Goal: Task Accomplishment & Management: Use online tool/utility

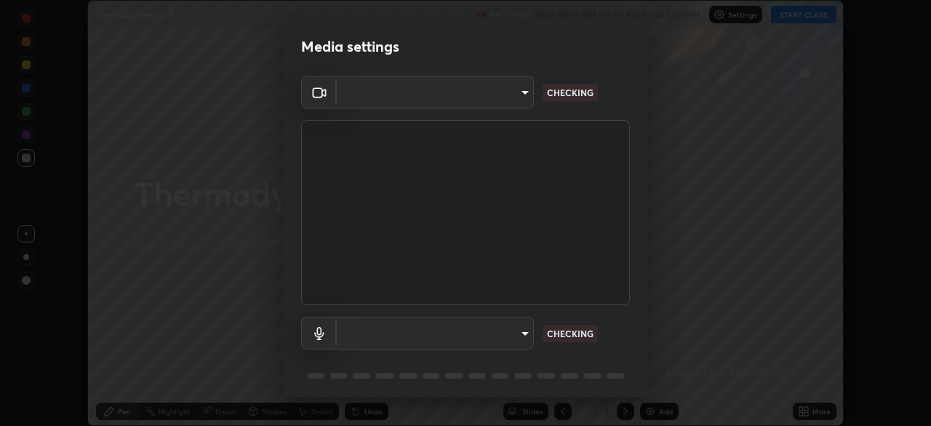
scroll to position [52, 0]
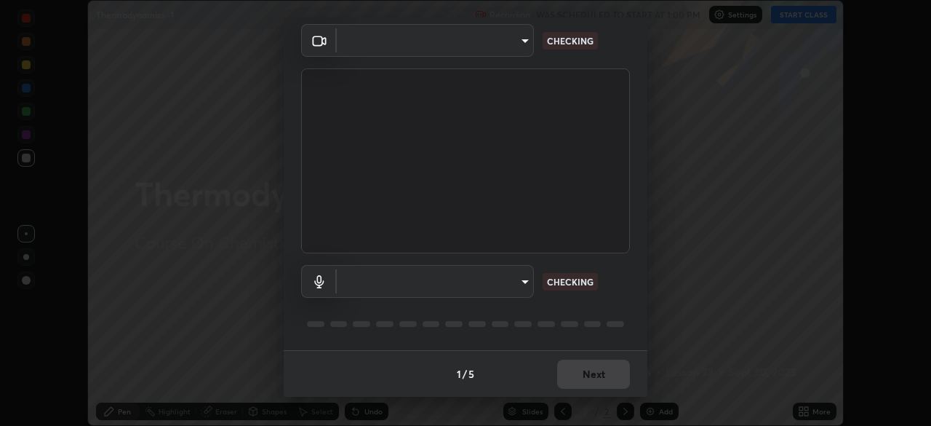
click at [517, 287] on body "Erase all Thermodynamics -1 Recording WAS SCHEDULED TO START AT 1:00 PM Setting…" at bounding box center [465, 213] width 931 height 426
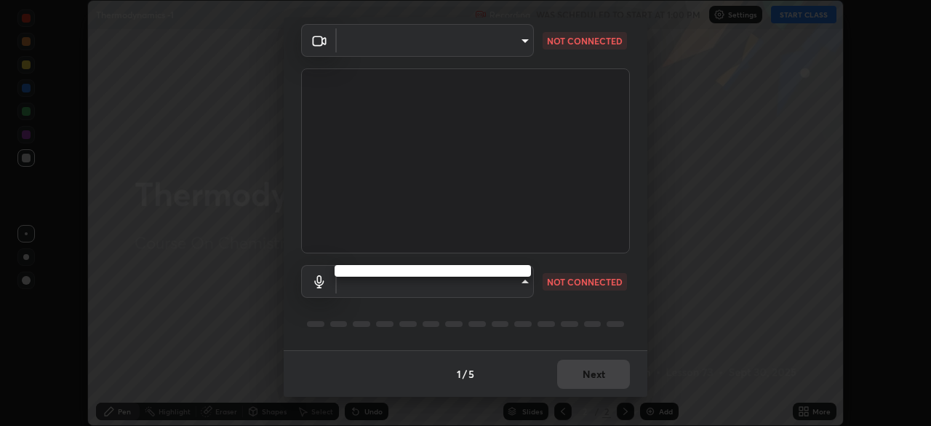
type input "600f9f9e4c74a9382bbe8d9a45dbb5b70d09f46baafcc419a865c65975439636"
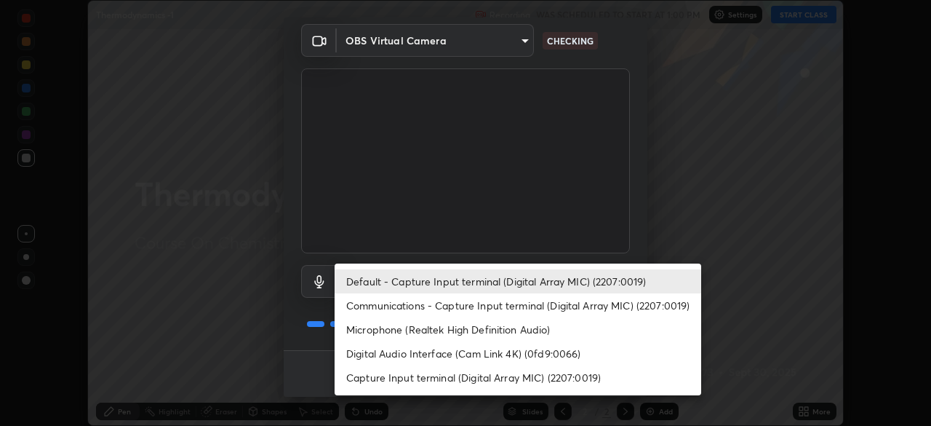
click at [506, 304] on li "Communications - Capture Input terminal (Digital Array MIC) (2207:0019)" at bounding box center [518, 305] width 367 height 24
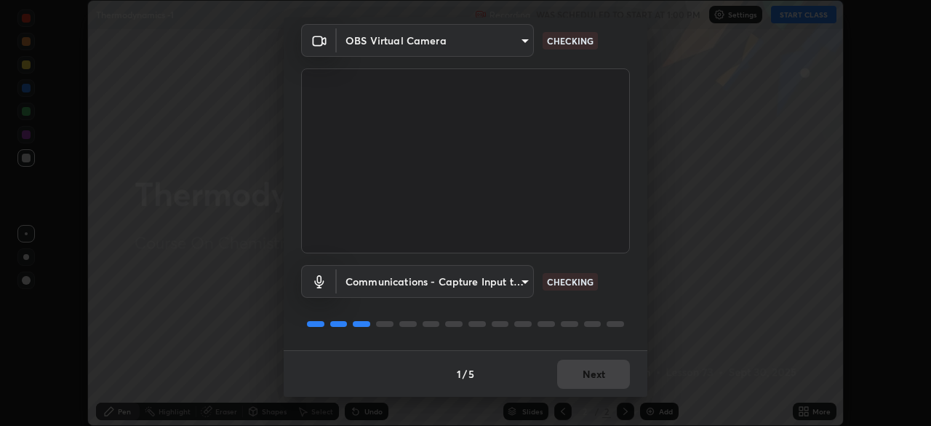
click at [503, 283] on body "Erase all Thermodynamics -1 Recording WAS SCHEDULED TO START AT 1:00 PM Setting…" at bounding box center [465, 213] width 931 height 426
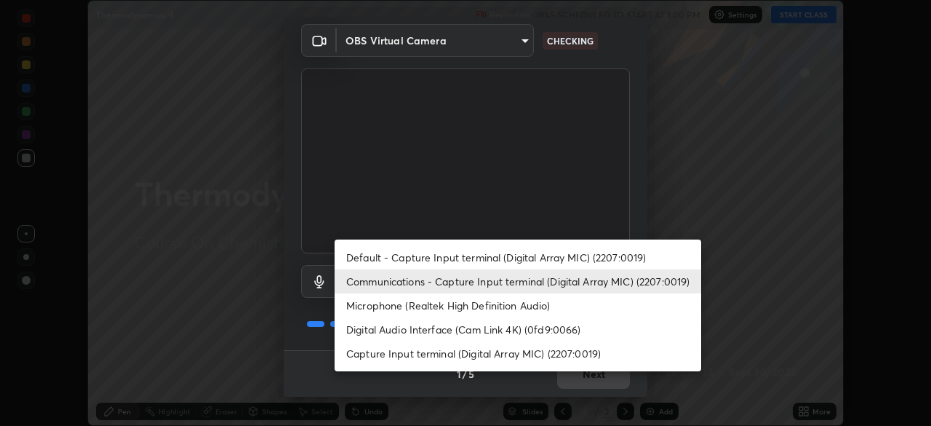
click at [506, 261] on li "Default - Capture Input terminal (Digital Array MIC) (2207:0019)" at bounding box center [518, 257] width 367 height 24
type input "default"
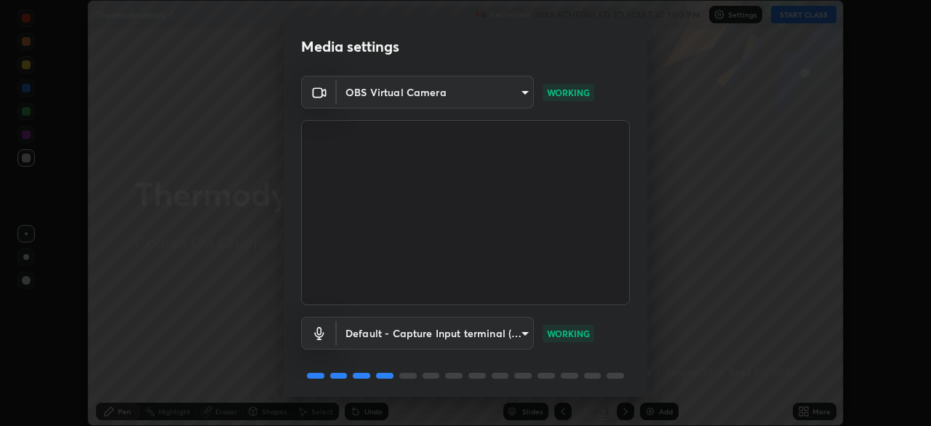
scroll to position [47, 0]
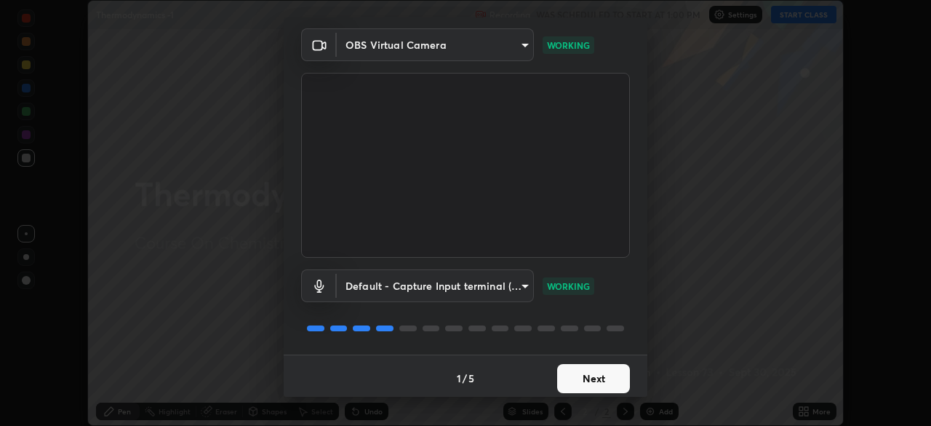
click at [604, 378] on button "Next" at bounding box center [593, 378] width 73 height 29
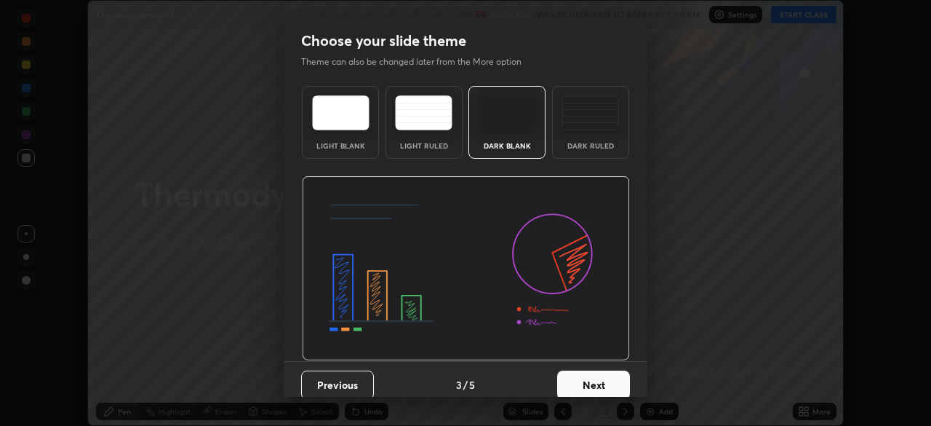
click at [615, 379] on button "Next" at bounding box center [593, 384] width 73 height 29
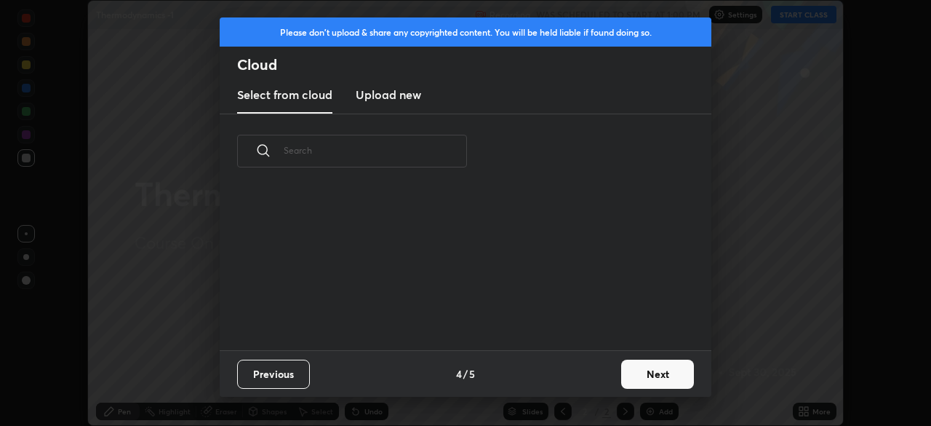
click at [649, 372] on button "Next" at bounding box center [657, 373] width 73 height 29
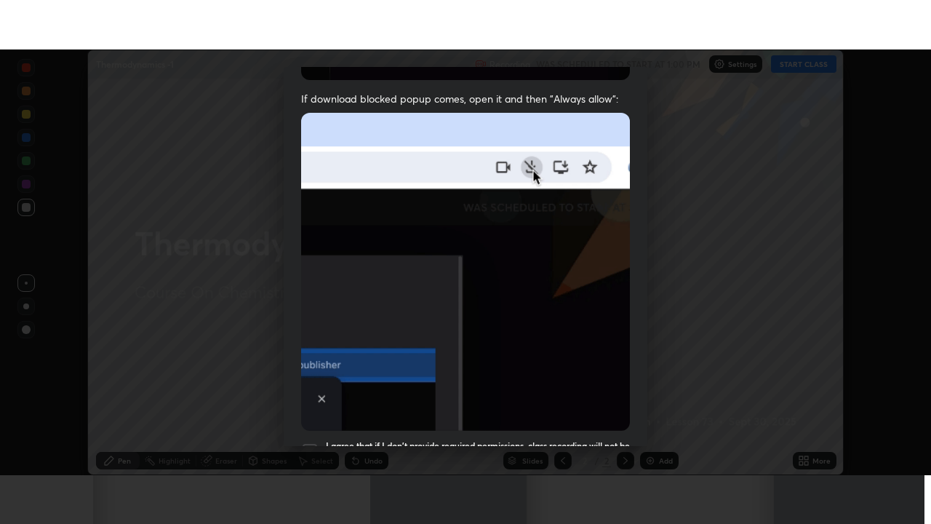
scroll to position [348, 0]
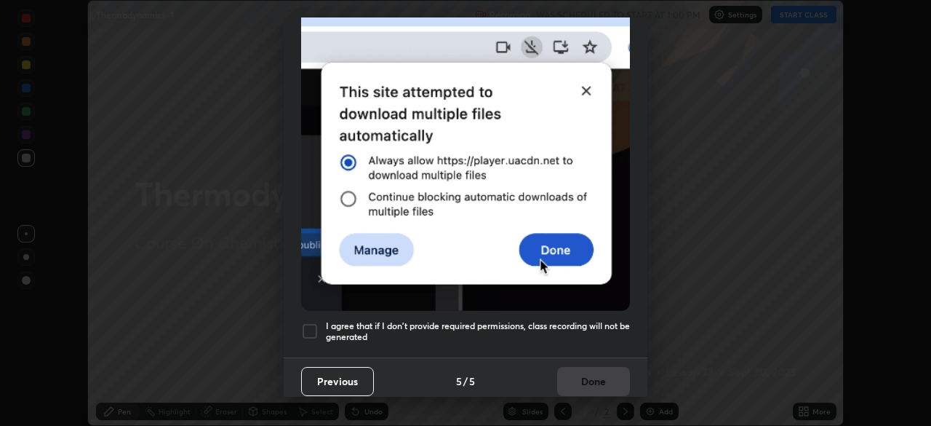
click at [316, 324] on div at bounding box center [309, 330] width 17 height 17
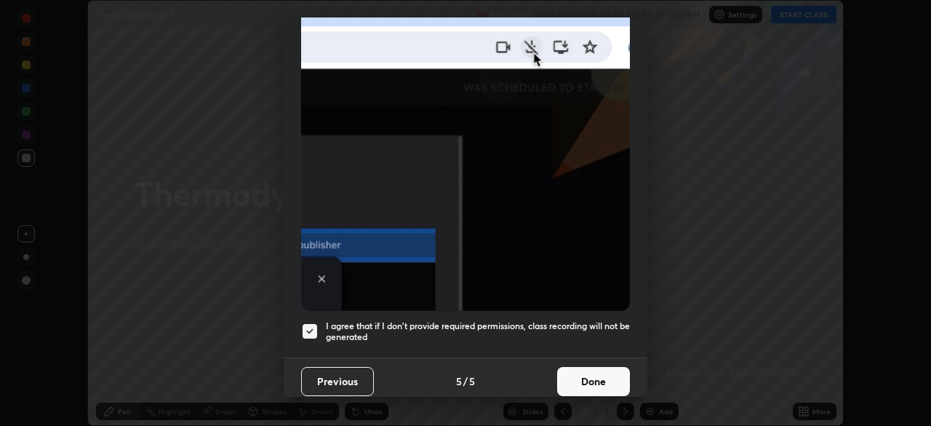
click at [594, 376] on button "Done" at bounding box center [593, 381] width 73 height 29
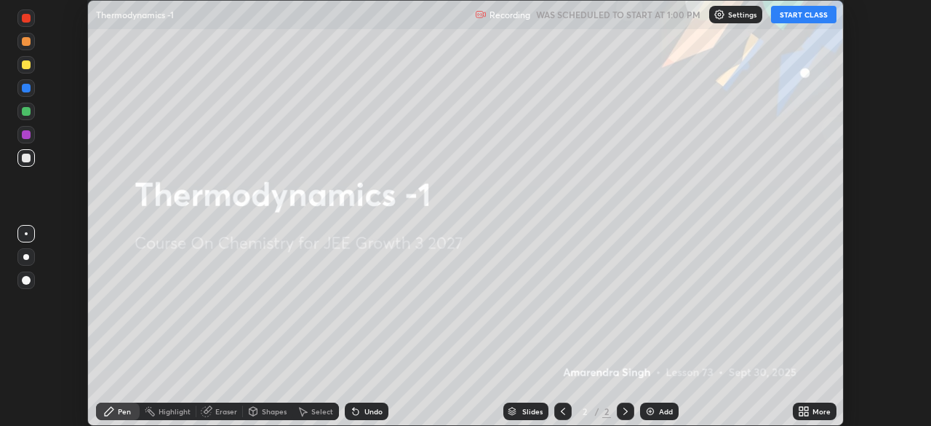
click at [806, 413] on icon at bounding box center [806, 414] width 4 height 4
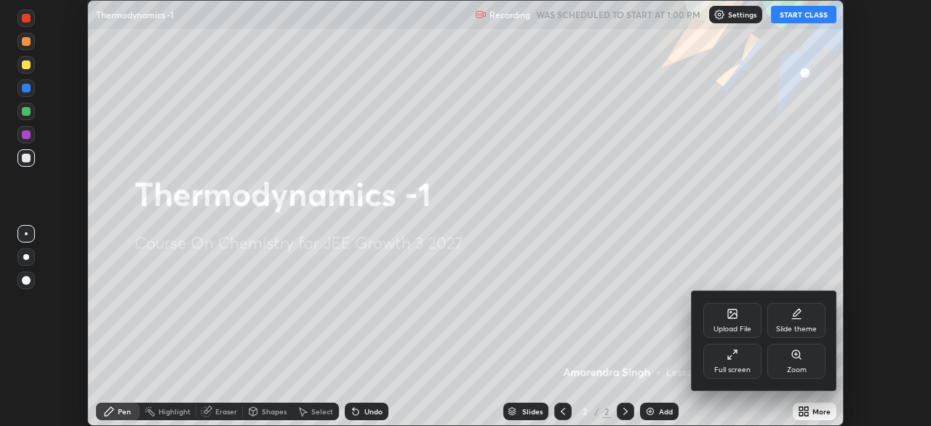
click at [742, 368] on div "Full screen" at bounding box center [732, 369] width 36 height 7
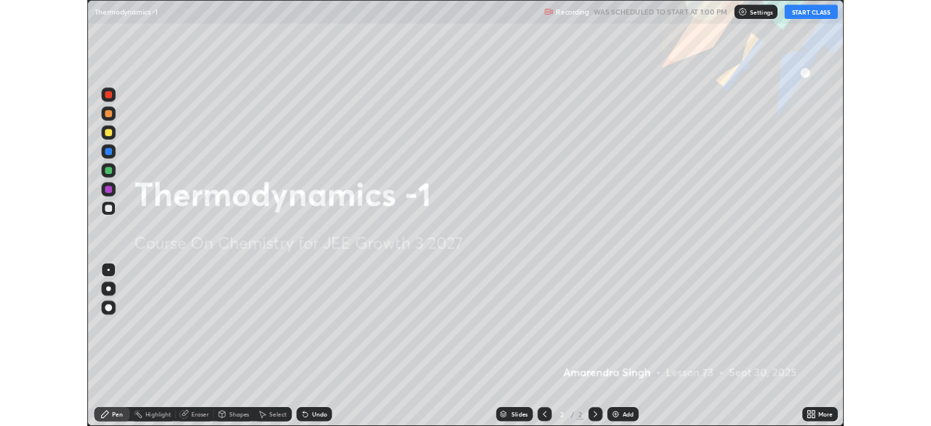
scroll to position [524, 931]
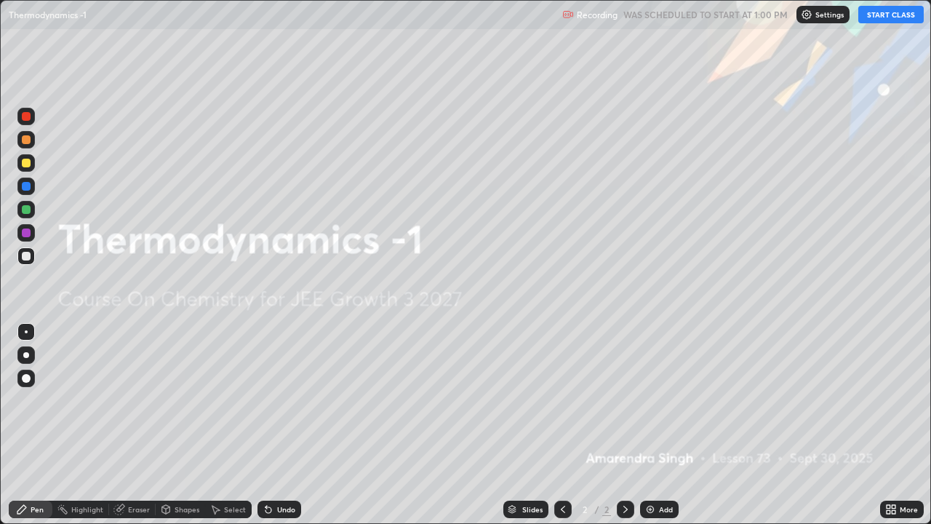
click at [893, 15] on button "START CLASS" at bounding box center [890, 14] width 65 height 17
click at [650, 425] on img at bounding box center [650, 509] width 12 height 12
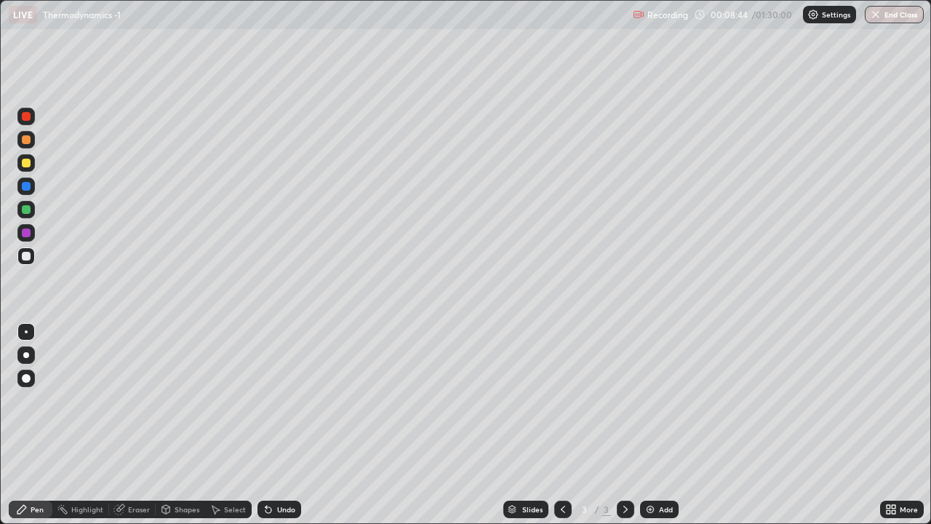
click at [23, 187] on div at bounding box center [26, 186] width 9 height 9
click at [17, 140] on div at bounding box center [25, 139] width 17 height 17
click at [20, 188] on div at bounding box center [25, 185] width 17 height 17
click at [185, 425] on div "Shapes" at bounding box center [187, 509] width 25 height 7
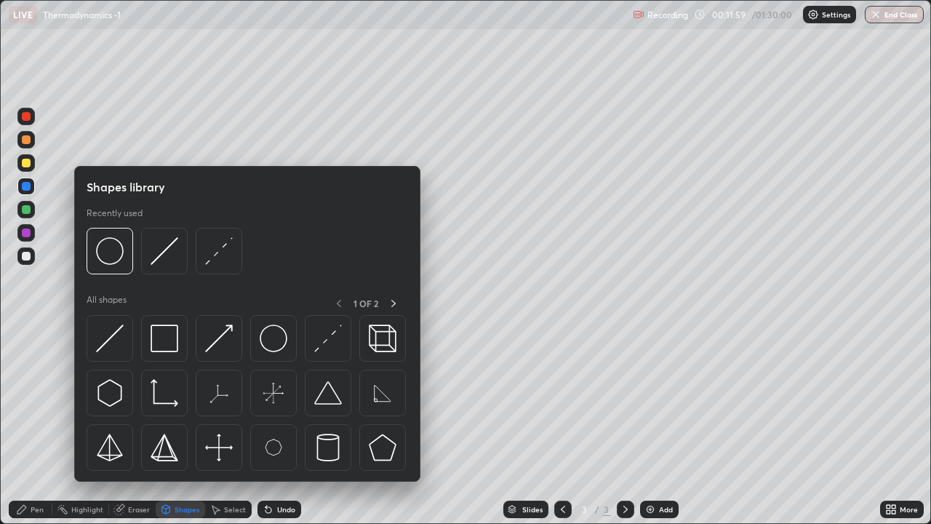
click at [223, 425] on div "Select" at bounding box center [228, 508] width 47 height 17
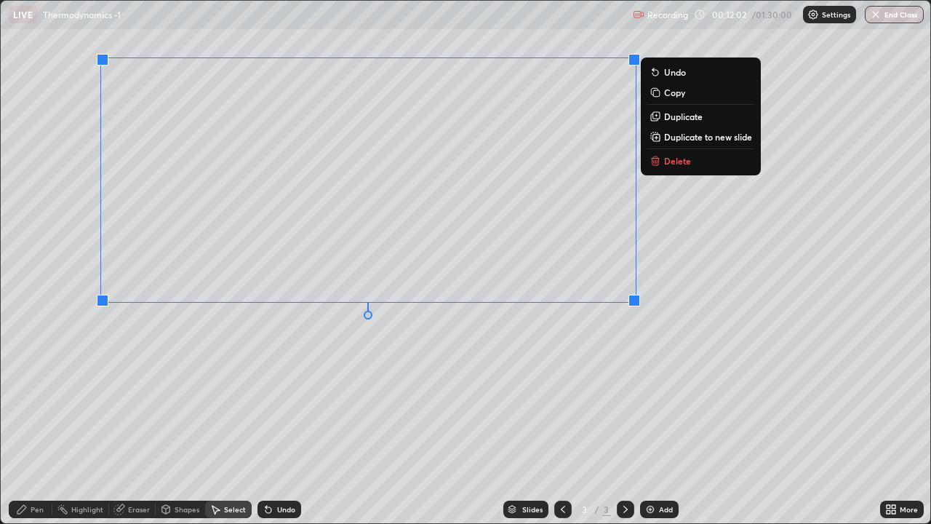
click at [690, 155] on p "Delete" at bounding box center [677, 161] width 27 height 12
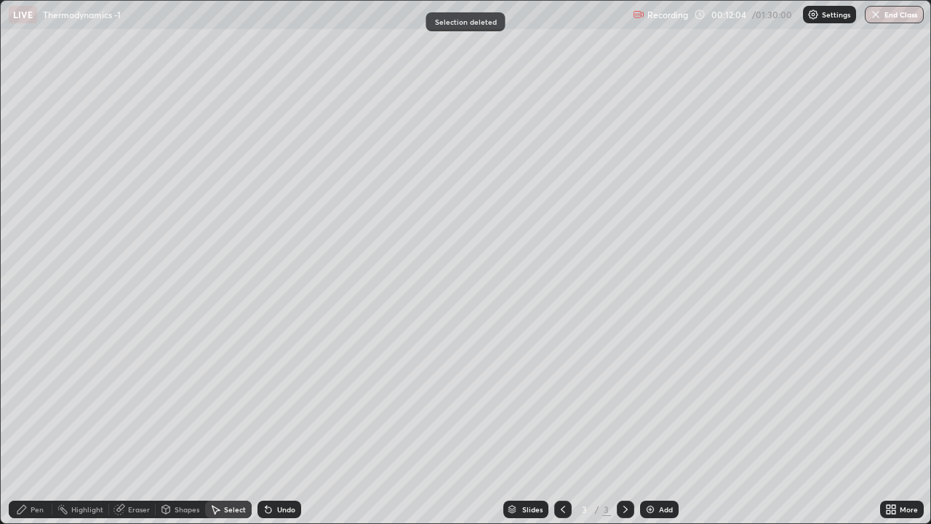
click at [32, 425] on div "Pen" at bounding box center [31, 508] width 44 height 17
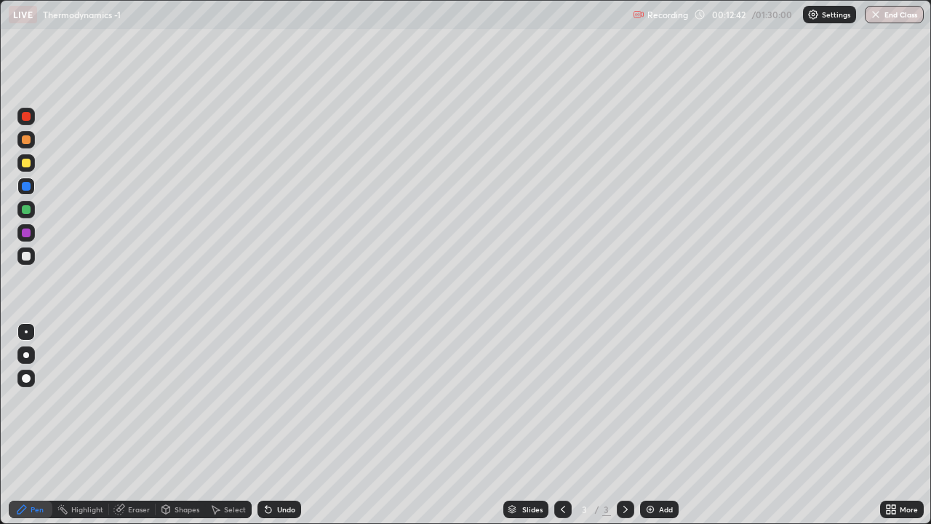
click at [17, 143] on div at bounding box center [25, 139] width 17 height 17
click at [26, 257] on div at bounding box center [26, 256] width 9 height 9
click at [19, 166] on div at bounding box center [25, 162] width 17 height 17
click at [26, 233] on div at bounding box center [26, 232] width 9 height 9
click at [20, 167] on div at bounding box center [25, 162] width 17 height 17
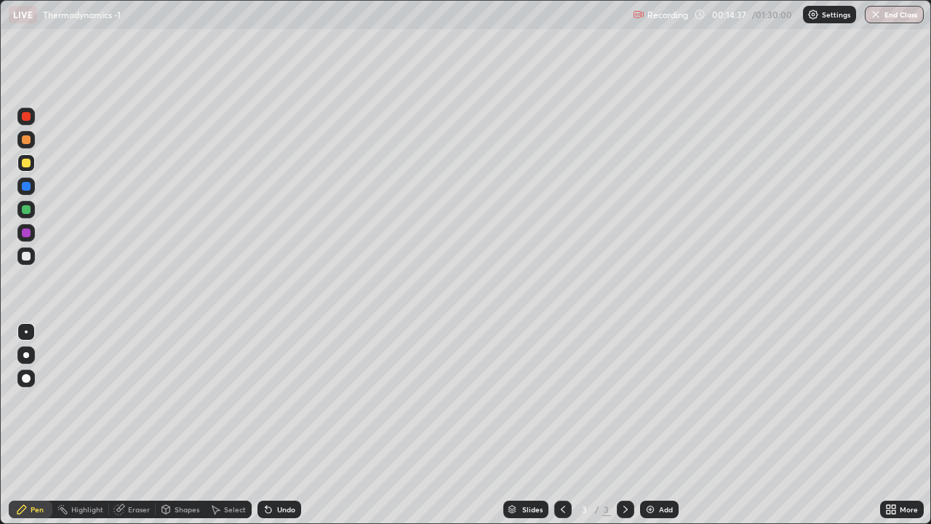
click at [20, 214] on div at bounding box center [25, 209] width 17 height 17
click at [277, 425] on div "Undo" at bounding box center [279, 508] width 44 height 17
click at [24, 188] on div at bounding box center [26, 186] width 9 height 9
click at [20, 204] on div at bounding box center [25, 209] width 17 height 17
click at [25, 186] on div at bounding box center [26, 186] width 9 height 9
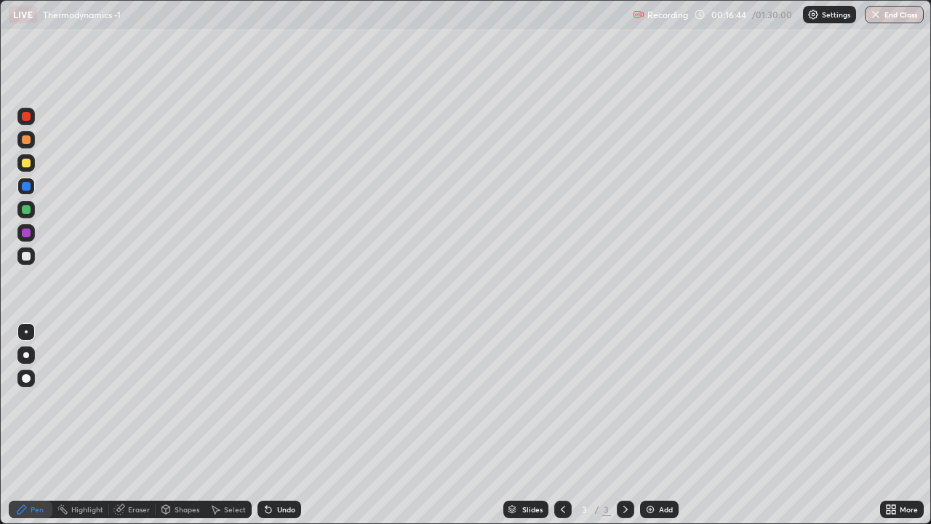
click at [21, 162] on div at bounding box center [25, 162] width 17 height 17
click at [26, 164] on div at bounding box center [26, 163] width 9 height 9
click at [20, 142] on div at bounding box center [25, 139] width 17 height 17
click at [656, 425] on div "Add" at bounding box center [659, 508] width 39 height 17
click at [23, 139] on div at bounding box center [26, 139] width 9 height 9
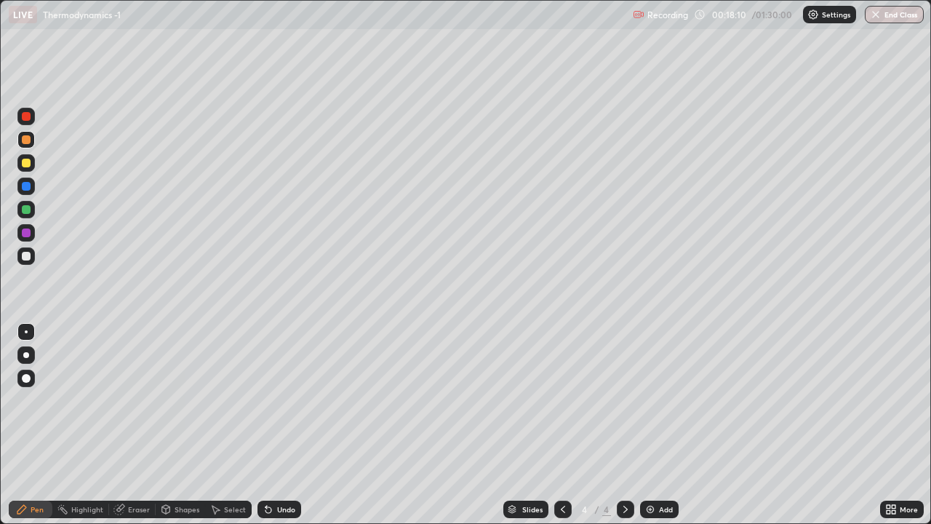
click at [22, 169] on div at bounding box center [25, 162] width 17 height 17
click at [562, 425] on icon at bounding box center [563, 509] width 4 height 7
click at [624, 425] on icon at bounding box center [626, 509] width 12 height 12
click at [275, 425] on div "Undo" at bounding box center [279, 508] width 44 height 17
click at [562, 425] on icon at bounding box center [563, 509] width 12 height 12
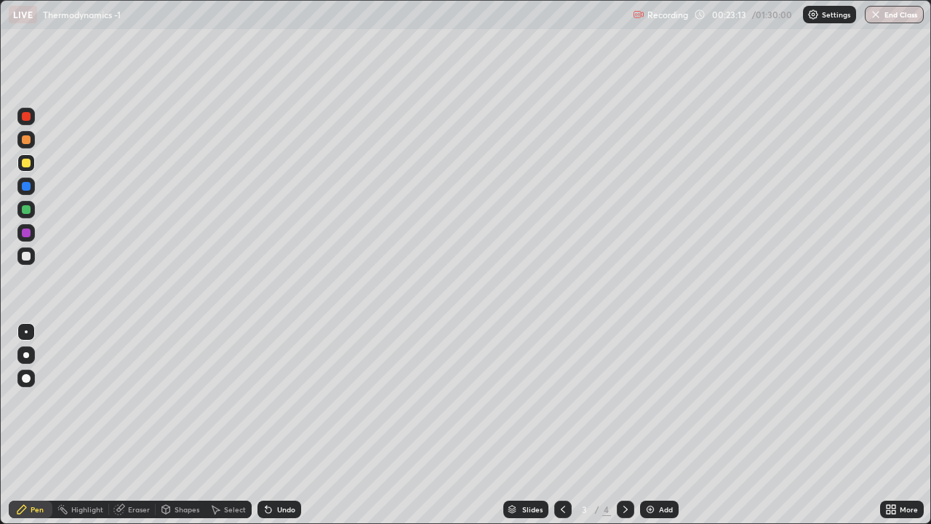
click at [623, 425] on icon at bounding box center [626, 509] width 12 height 12
click at [663, 425] on div "Add" at bounding box center [666, 509] width 14 height 7
click at [29, 213] on div at bounding box center [26, 209] width 9 height 9
click at [23, 160] on div at bounding box center [26, 163] width 9 height 9
click at [23, 145] on div at bounding box center [25, 139] width 17 height 17
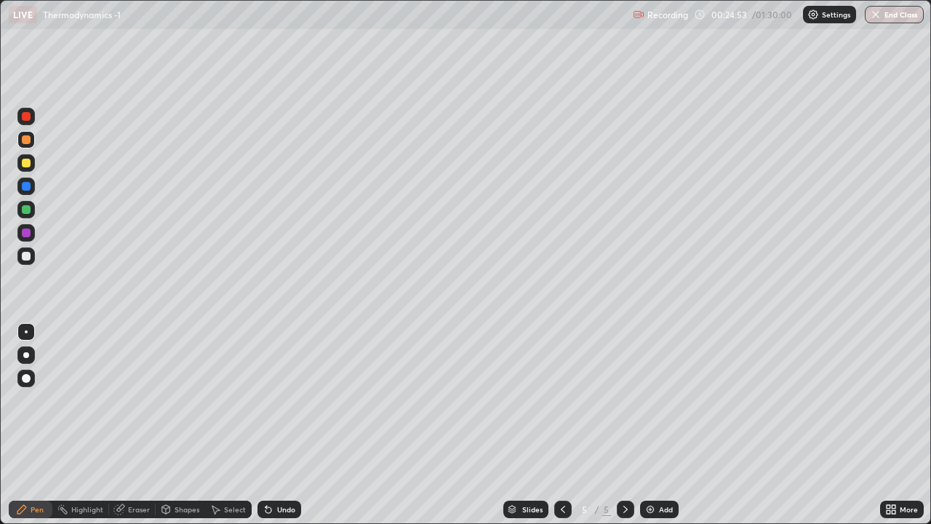
click at [24, 140] on div at bounding box center [26, 139] width 9 height 9
click at [25, 119] on div at bounding box center [26, 116] width 9 height 9
click at [29, 233] on div at bounding box center [26, 232] width 9 height 9
click at [1, 0] on div "LIVE Thermodynamics -1 Recording 00:25:42 / 01:30:00 Settings End Class" at bounding box center [465, 14] width 931 height 29
click at [655, 425] on div "Add" at bounding box center [659, 508] width 39 height 17
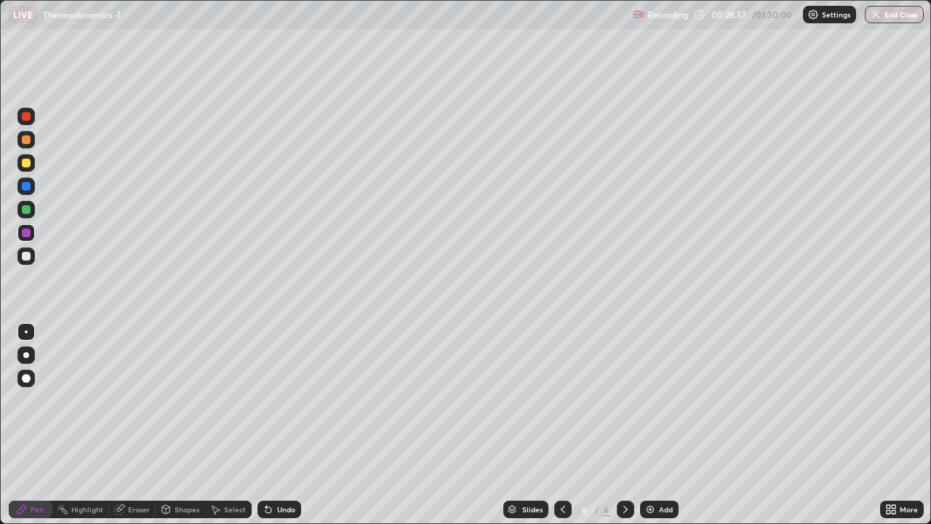
click at [23, 136] on div at bounding box center [26, 139] width 9 height 9
click at [20, 169] on div at bounding box center [25, 162] width 17 height 17
click at [136, 425] on div "Eraser" at bounding box center [139, 509] width 22 height 7
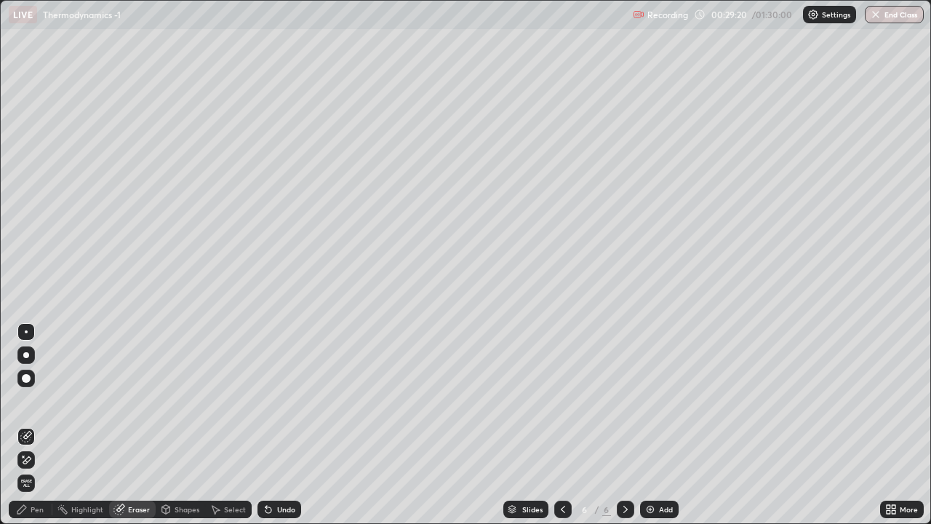
click at [37, 425] on div "Pen" at bounding box center [37, 509] width 13 height 7
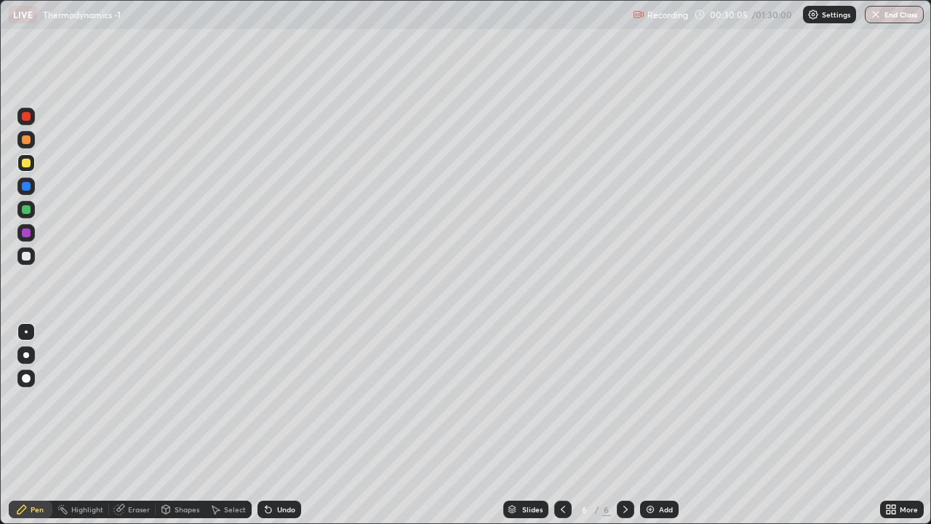
click at [19, 185] on div at bounding box center [25, 185] width 17 height 17
click at [23, 137] on div at bounding box center [26, 139] width 9 height 9
click at [23, 187] on div at bounding box center [26, 186] width 9 height 9
click at [25, 163] on div at bounding box center [26, 163] width 9 height 9
click at [25, 257] on div at bounding box center [26, 256] width 9 height 9
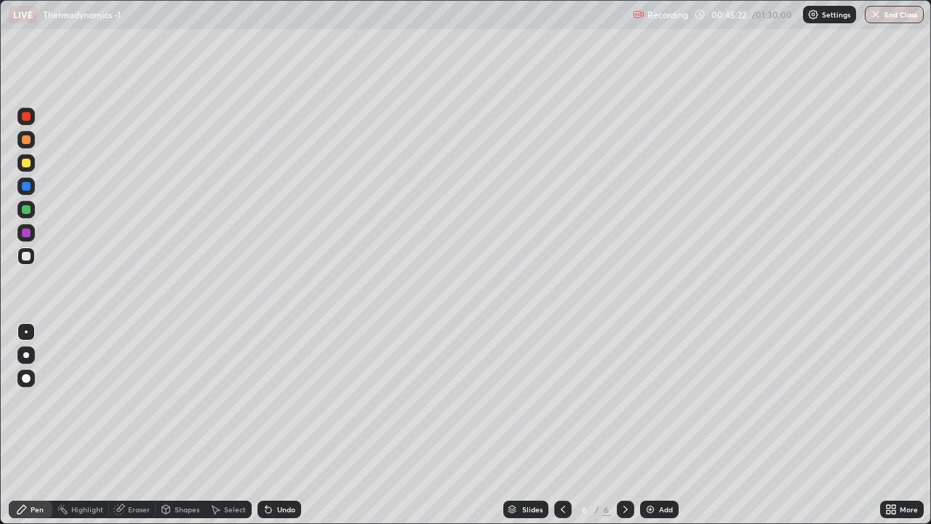
click at [17, 164] on div at bounding box center [25, 162] width 17 height 17
click at [887, 425] on icon at bounding box center [889, 507] width 4 height 4
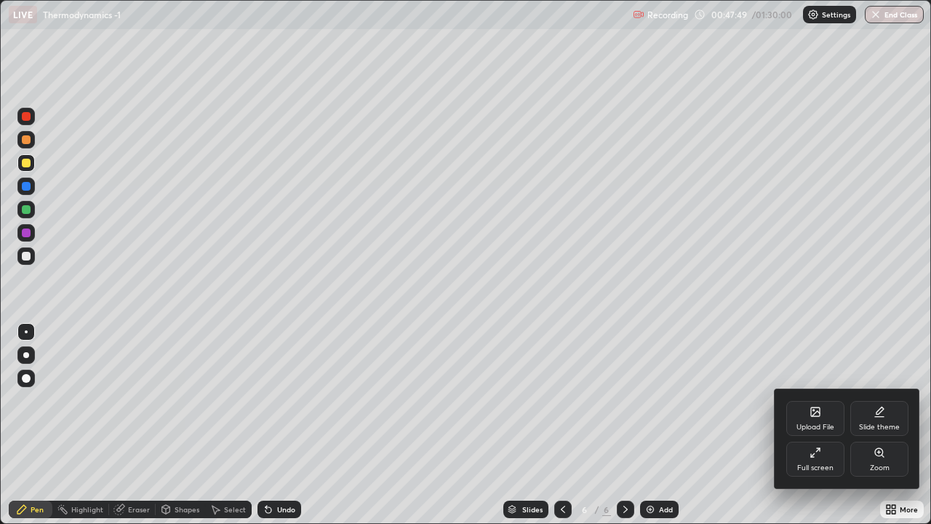
click at [825, 425] on div "Full screen" at bounding box center [815, 459] width 58 height 35
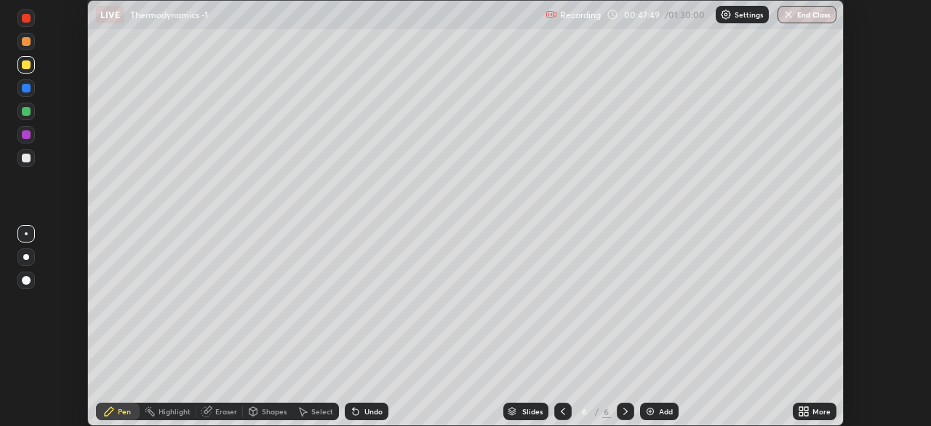
scroll to position [72311, 71806]
click at [800, 15] on button "End Class" at bounding box center [807, 14] width 59 height 17
